Goal: Information Seeking & Learning: Learn about a topic

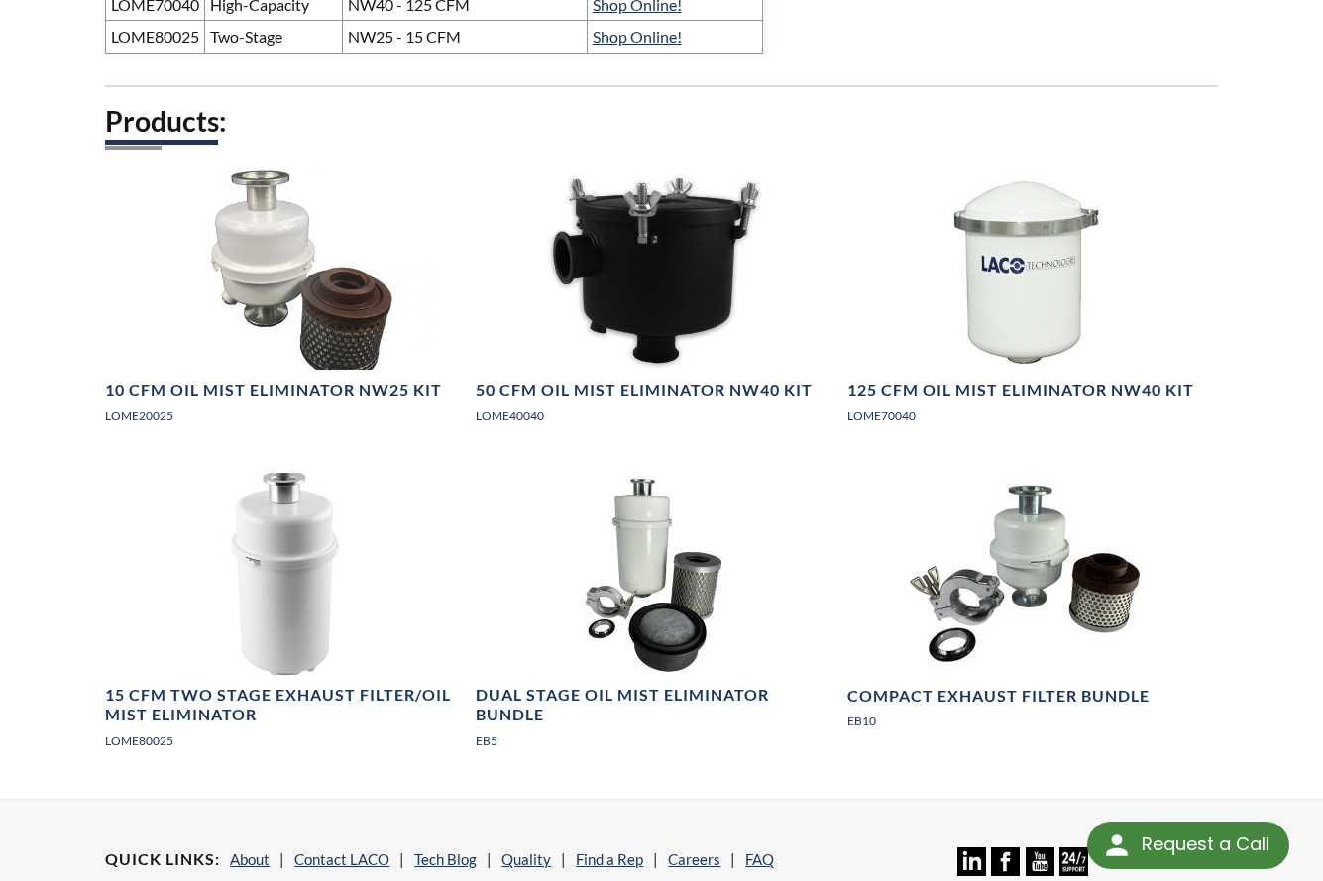
scroll to position [1585, 0]
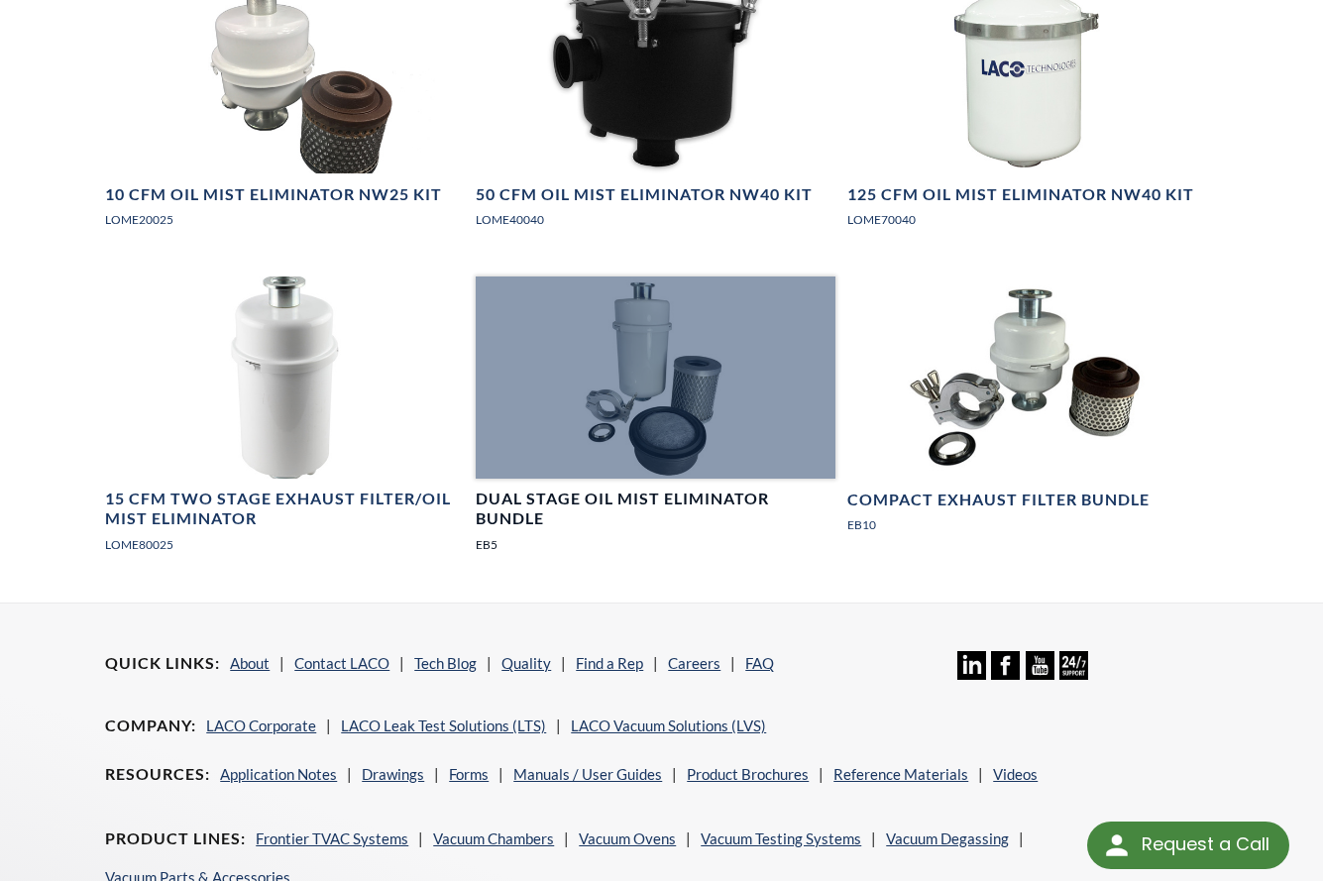
click at [687, 547] on link "Dual Stage Oil Mist Eliminator Bundle EB5" at bounding box center [655, 422] width 359 height 293
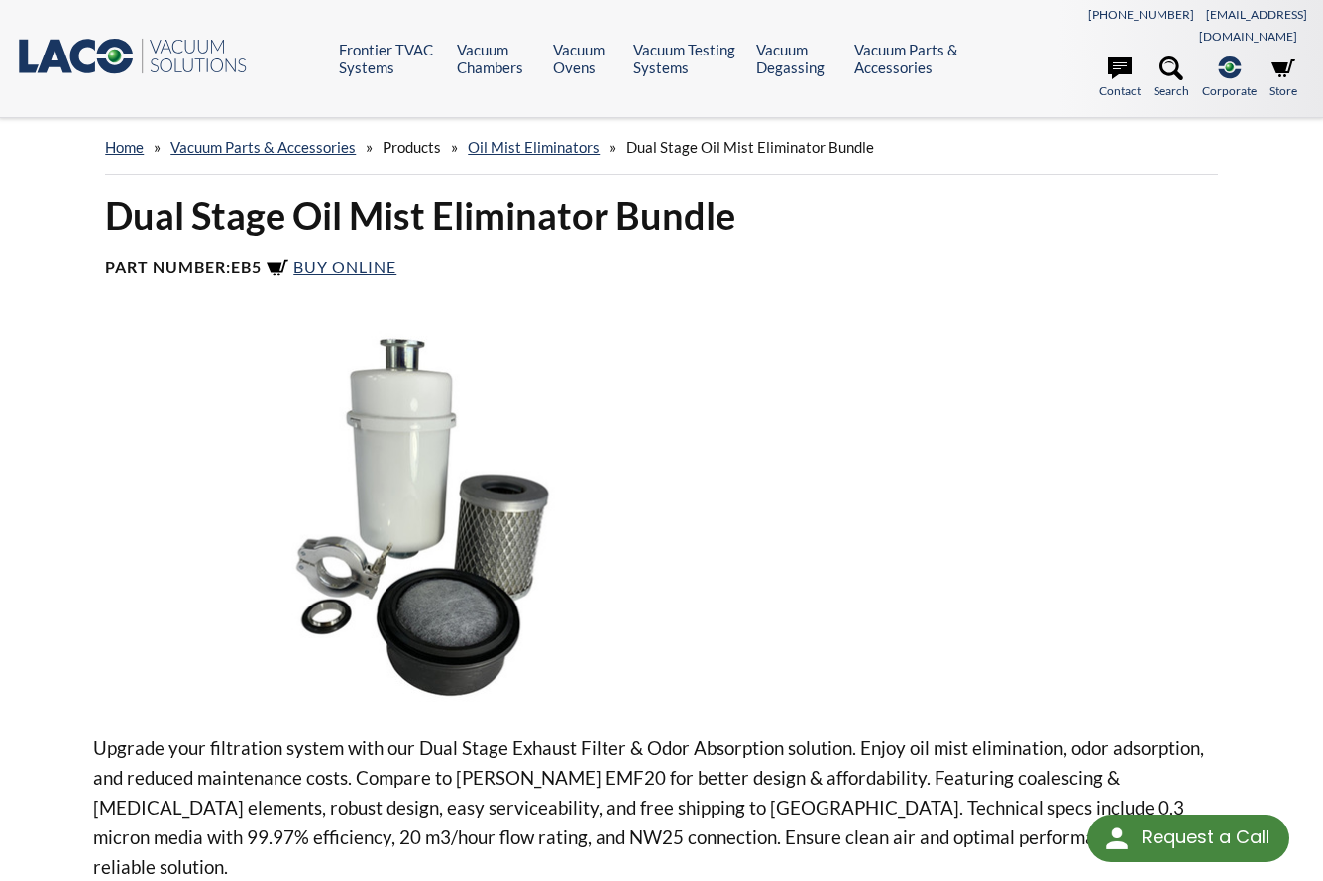
select select "Language Translate Widget"
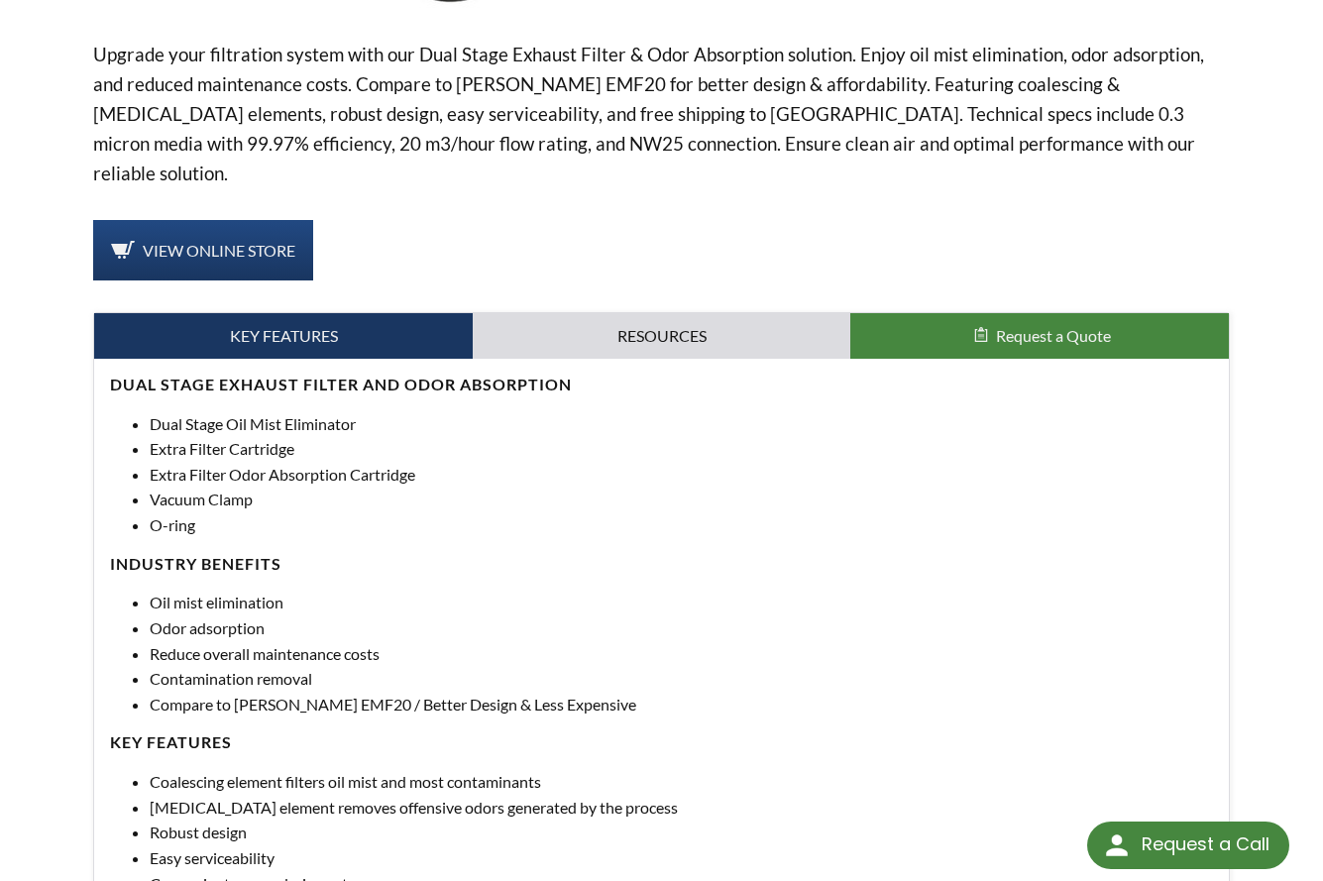
click at [660, 666] on li "Contamination removal" at bounding box center [681, 679] width 1063 height 26
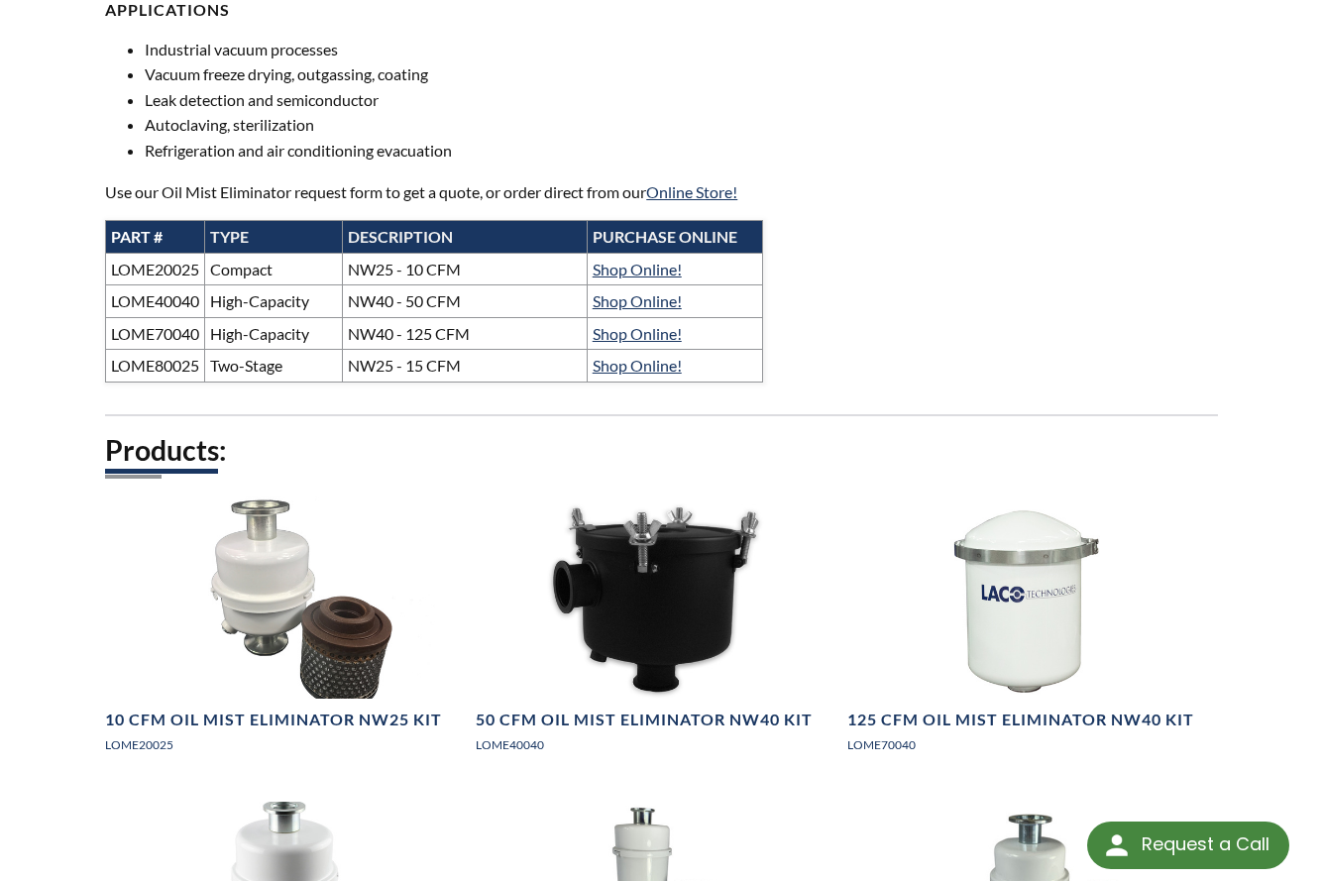
scroll to position [982, 0]
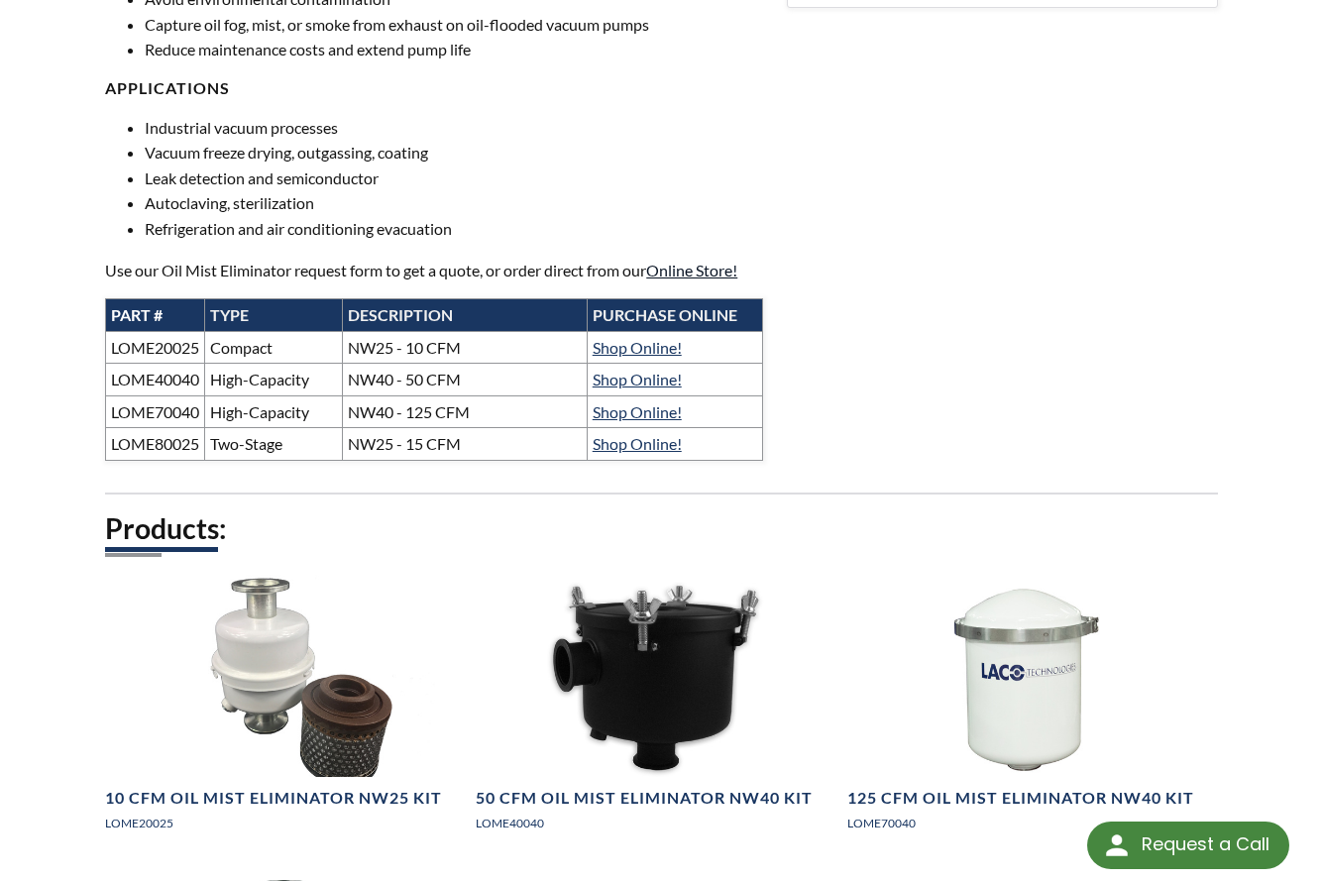
click at [688, 261] on link "Online Store!" at bounding box center [691, 270] width 91 height 19
